Goal: Task Accomplishment & Management: Complete application form

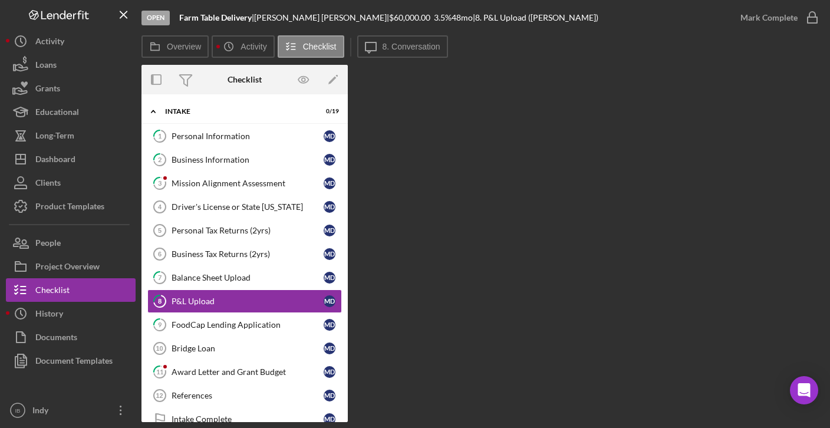
scroll to position [43, 0]
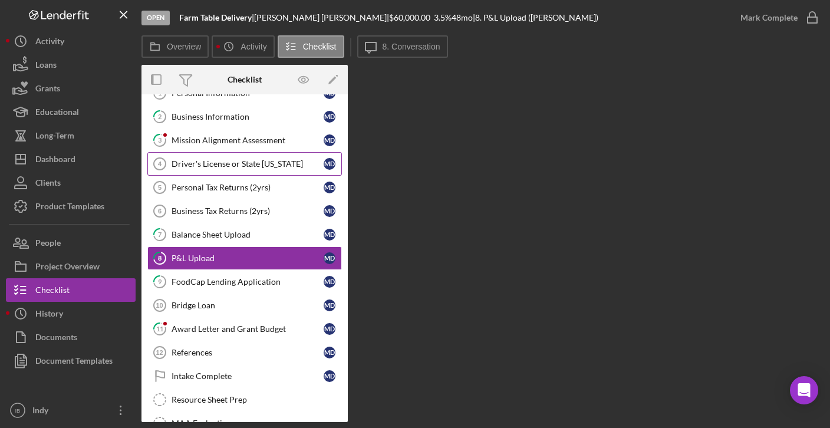
click at [267, 165] on div "Driver's License or State [US_STATE]" at bounding box center [247, 163] width 152 height 9
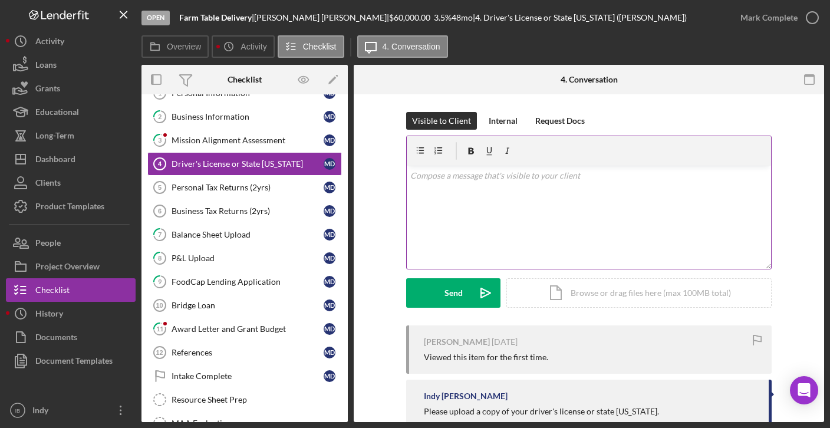
scroll to position [32, 0]
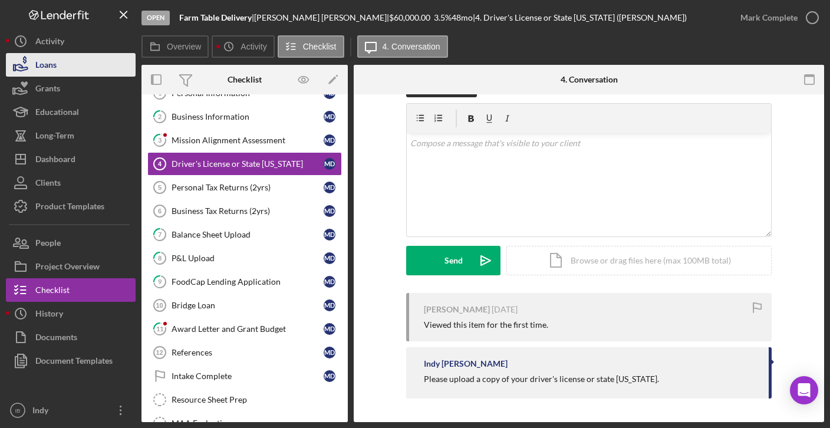
click at [84, 57] on button "Loans" at bounding box center [71, 65] width 130 height 24
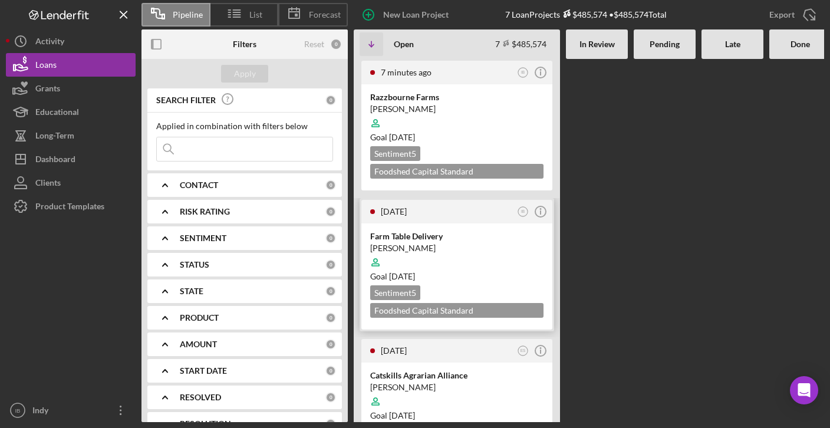
click at [443, 265] on div at bounding box center [456, 262] width 173 height 22
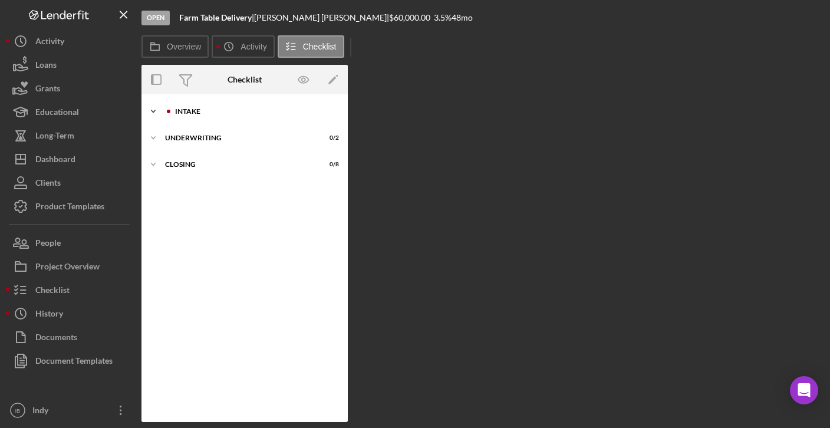
click at [196, 116] on div "Icon/Expander Intake 0 / 19" at bounding box center [244, 112] width 206 height 24
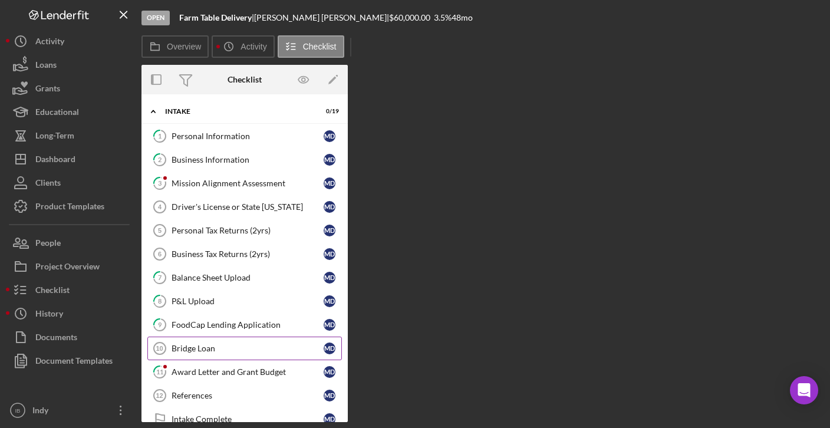
scroll to position [30, 0]
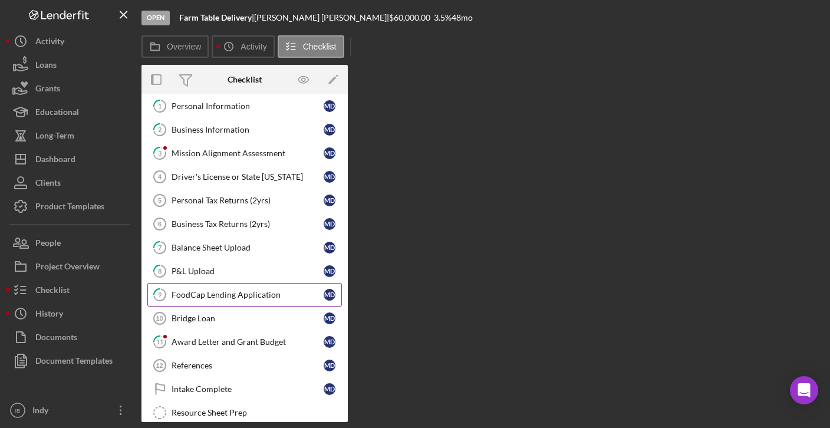
click at [209, 292] on div "FoodCap Lending Application" at bounding box center [247, 294] width 152 height 9
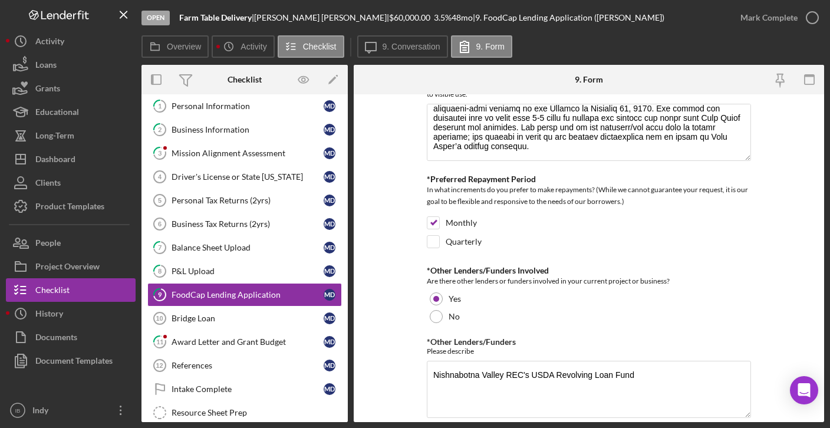
scroll to position [497, 0]
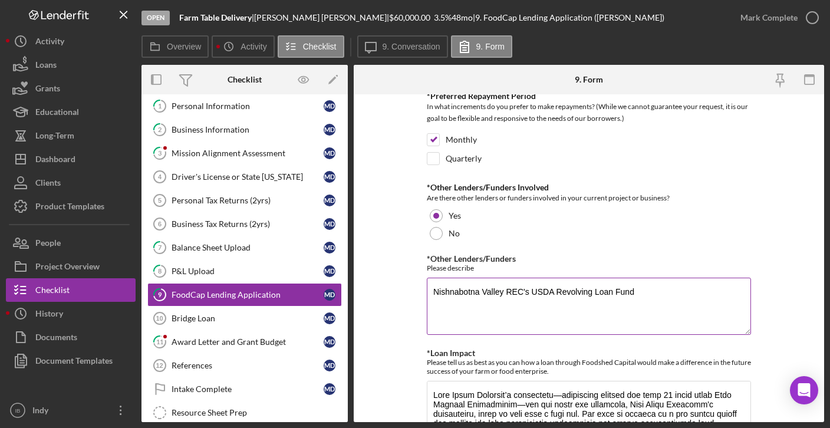
drag, startPoint x: 503, startPoint y: 293, endPoint x: 429, endPoint y: 293, distance: 73.7
click at [429, 293] on textarea "Nishnabotna Valley REC's USDA Revolving Loan Fund" at bounding box center [589, 306] width 324 height 57
